Goal: Task Accomplishment & Management: Manage account settings

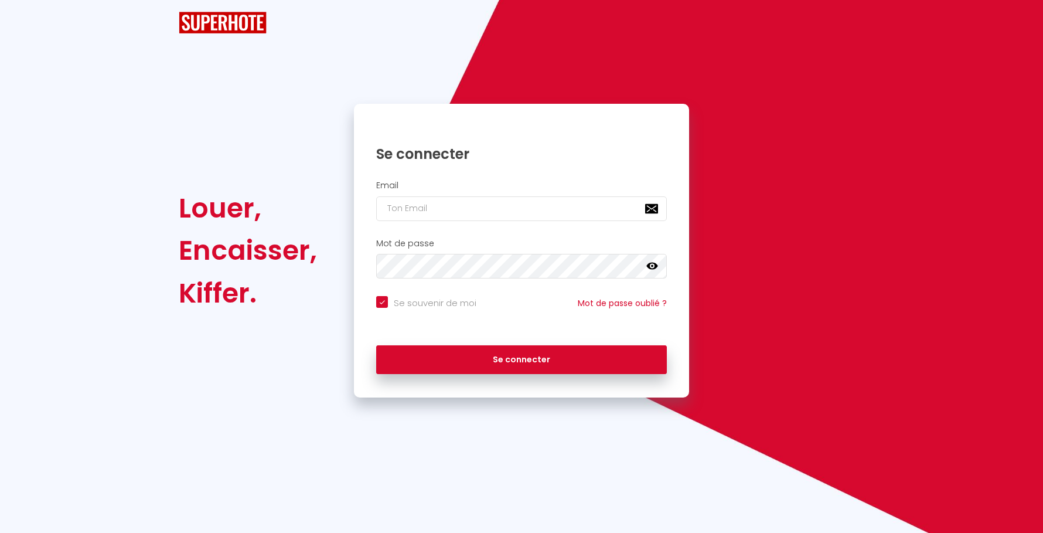
checkbox input "true"
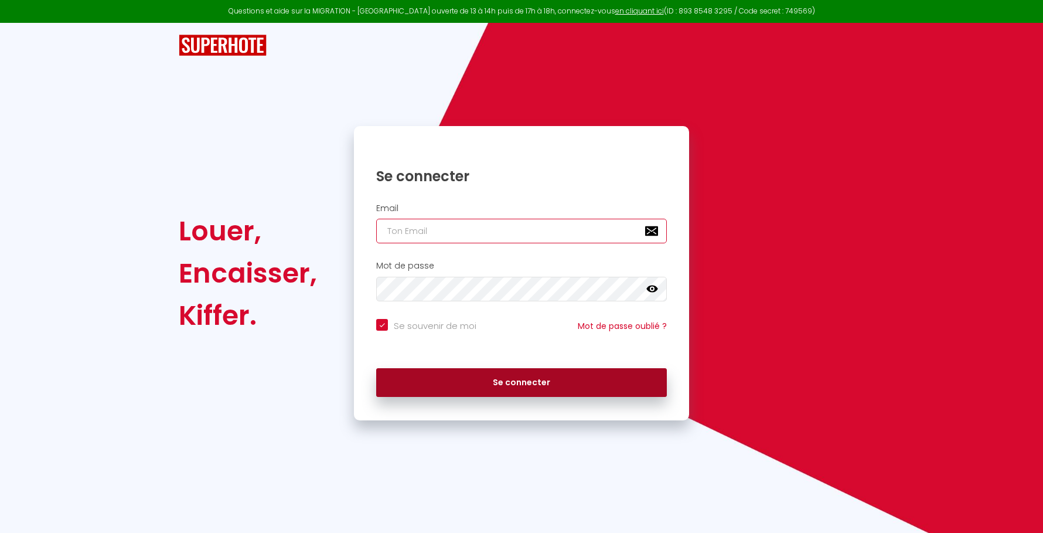
type input "[EMAIL_ADDRESS][DOMAIN_NAME]"
click at [583, 385] on button "Se connecter" at bounding box center [521, 382] width 291 height 29
checkbox input "true"
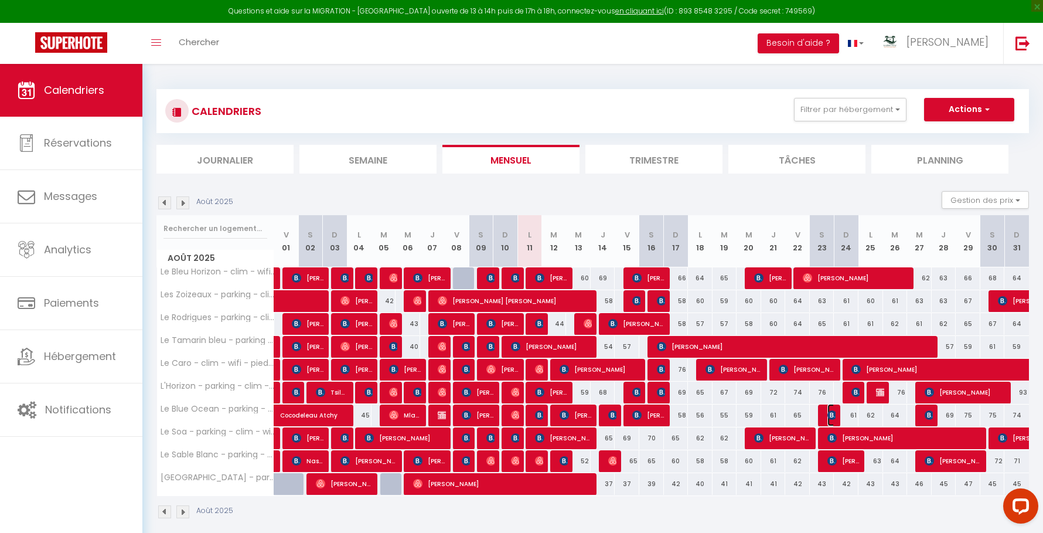
click at [832, 411] on img at bounding box center [831, 414] width 9 height 9
select select "OK"
select select "0"
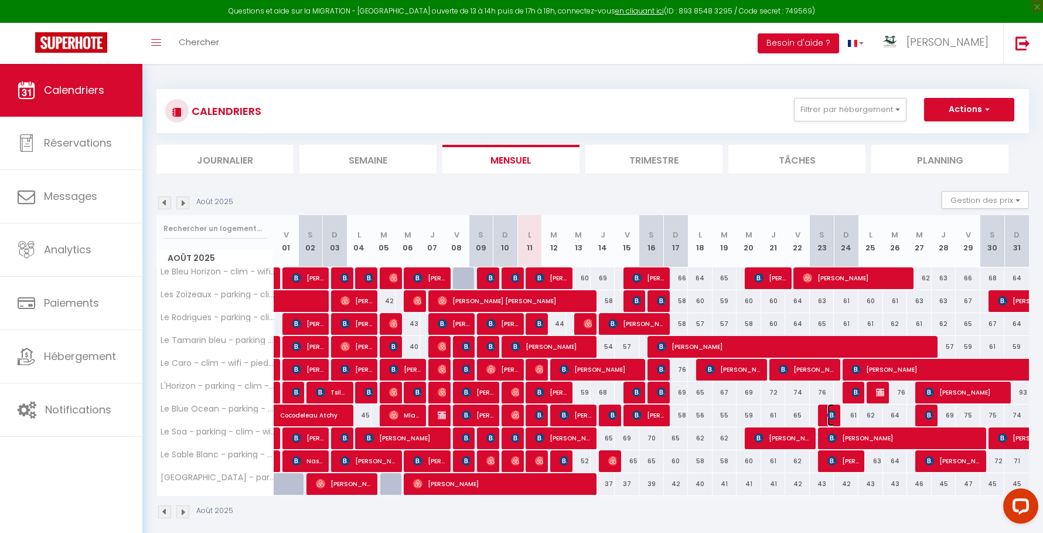
select select "1"
select select
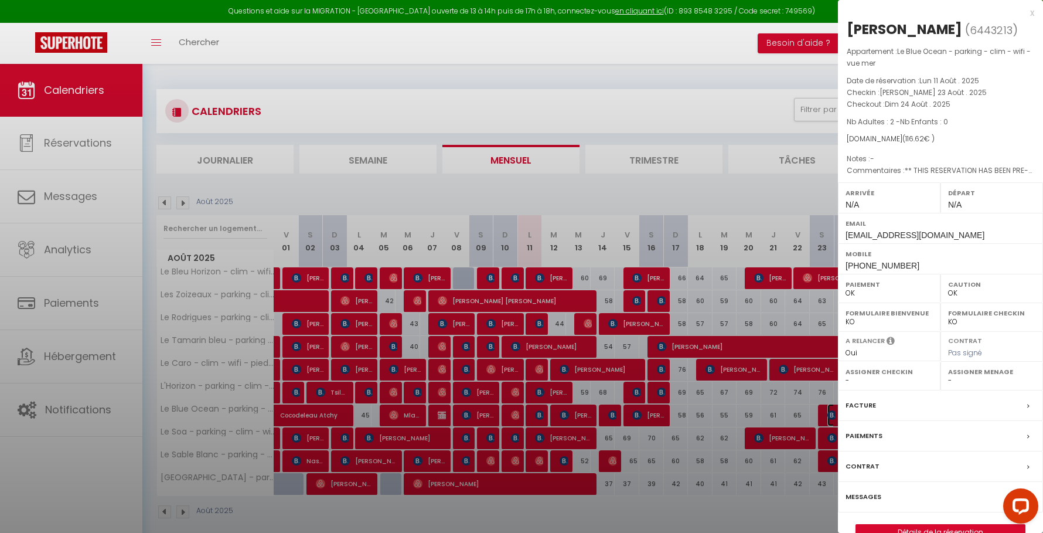
select select "14291"
select select "45280"
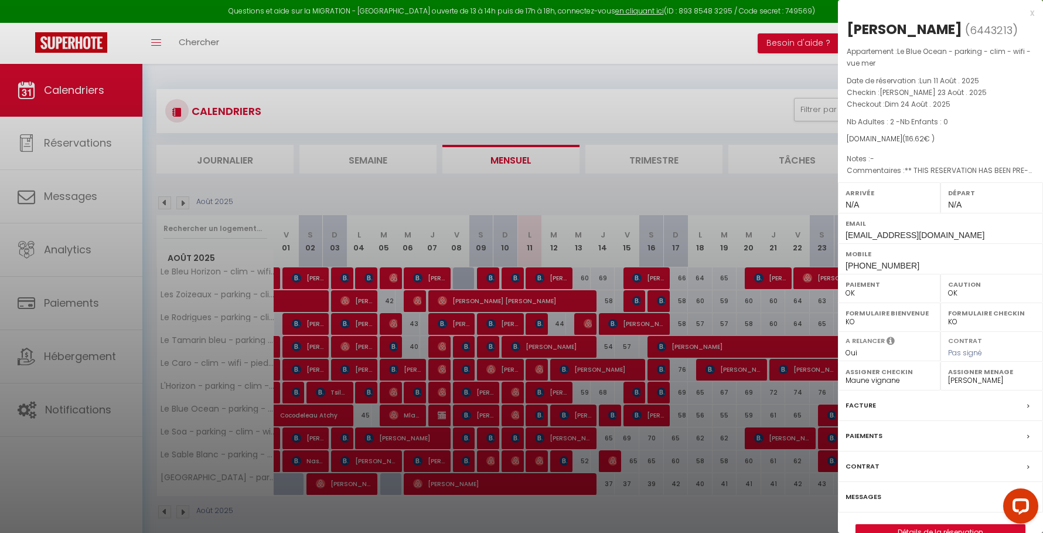
click at [725, 397] on div at bounding box center [521, 266] width 1043 height 533
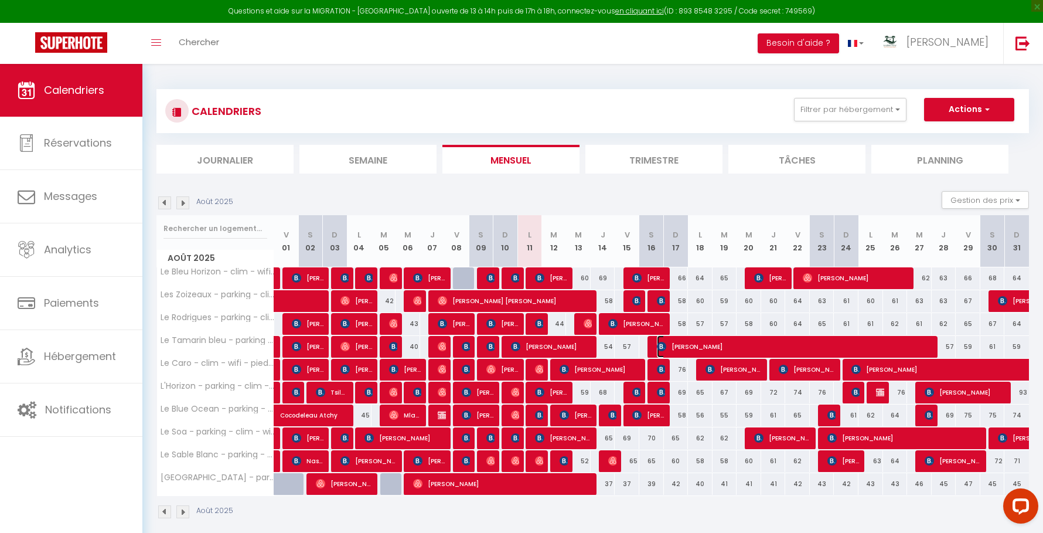
click at [700, 342] on span "[PERSON_NAME]" at bounding box center [796, 346] width 279 height 22
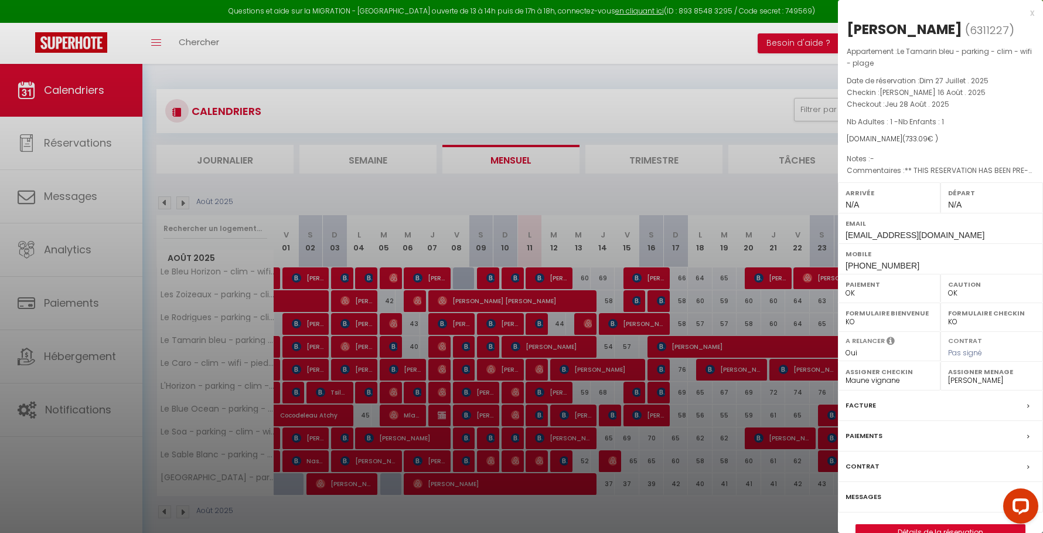
click at [700, 342] on div at bounding box center [521, 266] width 1043 height 533
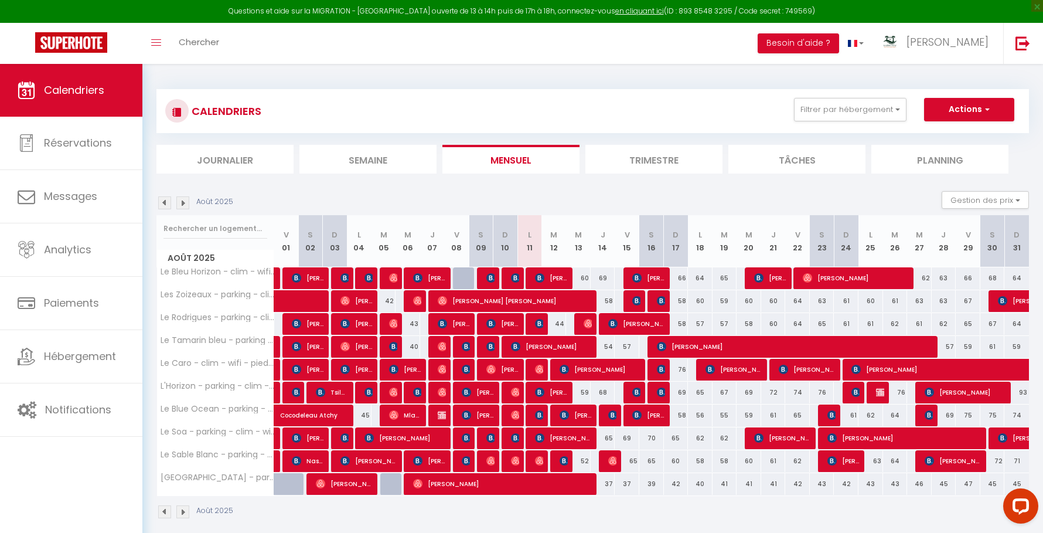
scroll to position [30, 0]
